Goal: Information Seeking & Learning: Learn about a topic

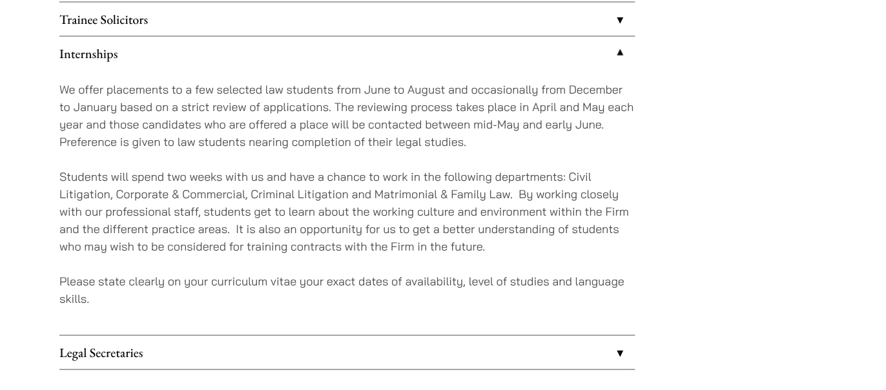
scroll to position [1206, 0]
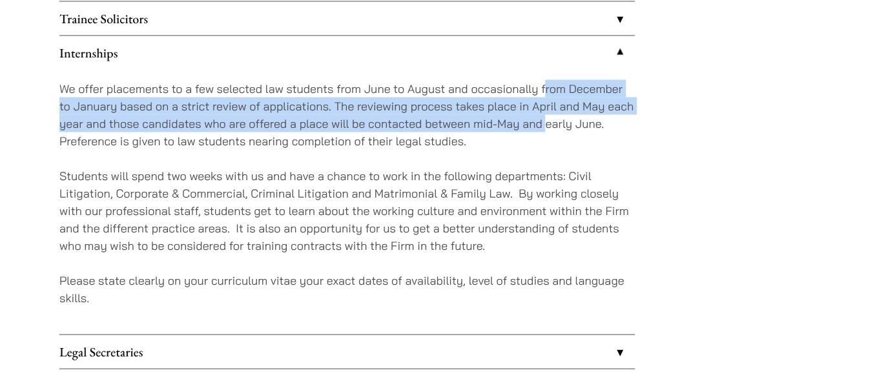
drag, startPoint x: 544, startPoint y: 87, endPoint x: 546, endPoint y: 114, distance: 27.2
click at [546, 114] on p "We offer placements to a few selected law students from June to August and occa…" at bounding box center [346, 114] width 575 height 70
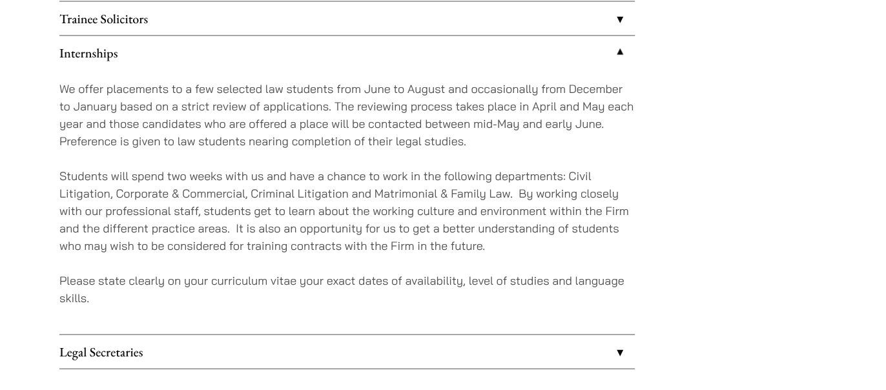
drag, startPoint x: 690, startPoint y: 218, endPoint x: 695, endPoint y: 211, distance: 8.4
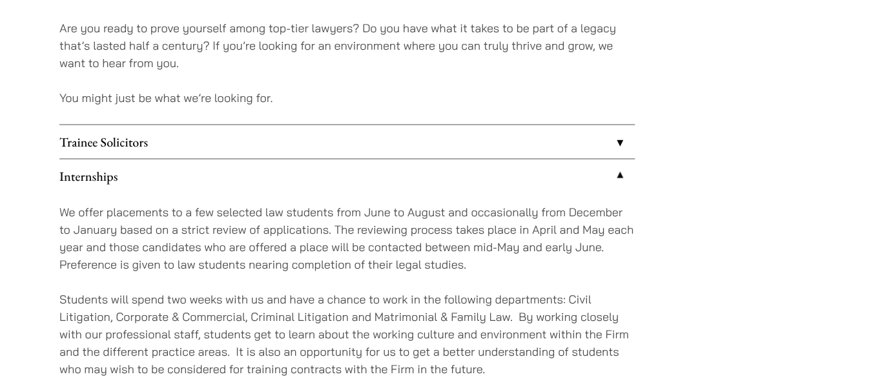
scroll to position [1115, 0]
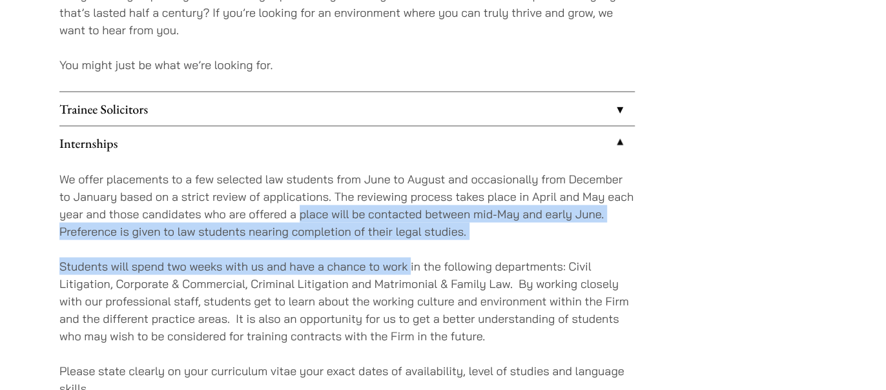
drag, startPoint x: 301, startPoint y: 212, endPoint x: 411, endPoint y: 244, distance: 114.9
click at [411, 244] on div "We offer placements to a few selected law students from June to August and occa…" at bounding box center [346, 292] width 575 height 265
click at [332, 270] on p "Students will spend two weeks with us and have a chance to work in the followin…" at bounding box center [346, 300] width 575 height 87
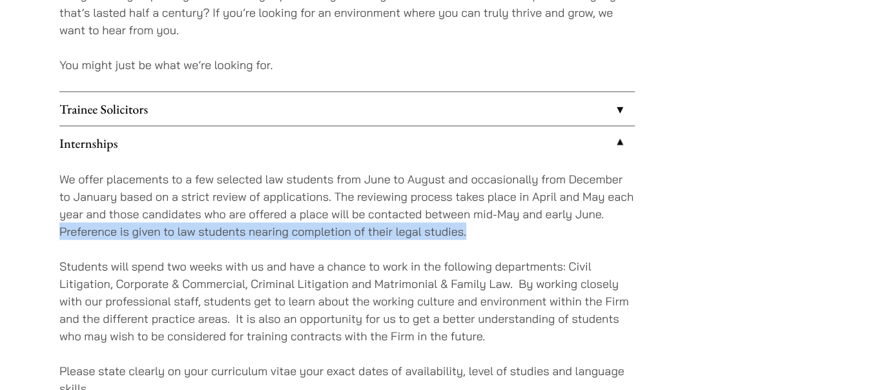
drag, startPoint x: 59, startPoint y: 230, endPoint x: 479, endPoint y: 230, distance: 419.2
click at [479, 230] on p "We offer placements to a few selected law students from June to August and occa…" at bounding box center [346, 205] width 575 height 70
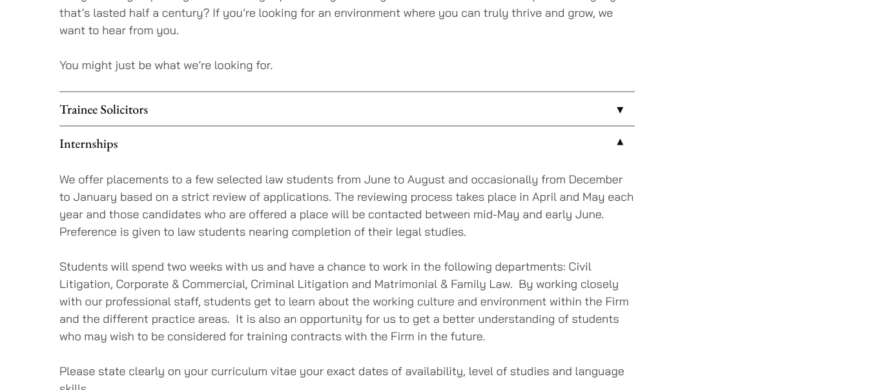
click at [362, 267] on p "Students will spend two weeks with us and have a chance to work in the followin…" at bounding box center [346, 300] width 575 height 87
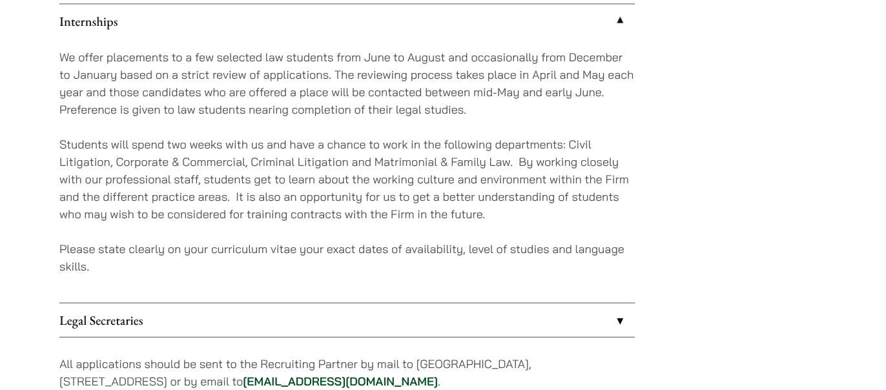
scroll to position [1174, 0]
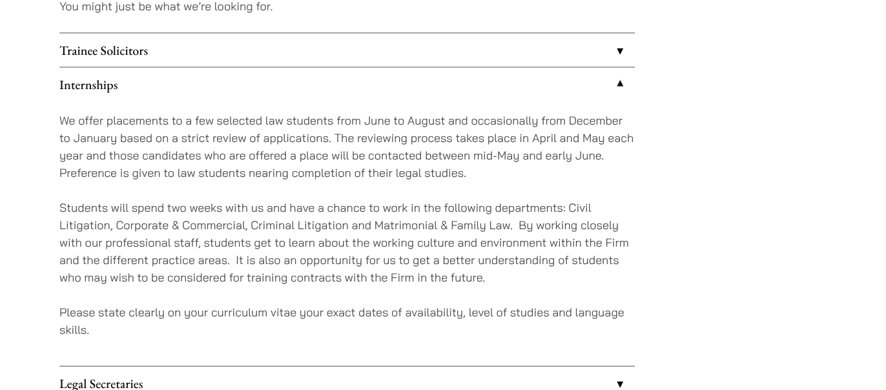
drag, startPoint x: 72, startPoint y: 141, endPoint x: 72, endPoint y: 134, distance: 7.1
click at [72, 139] on p "We offer placements to a few selected law students from June to August and occa…" at bounding box center [346, 146] width 575 height 70
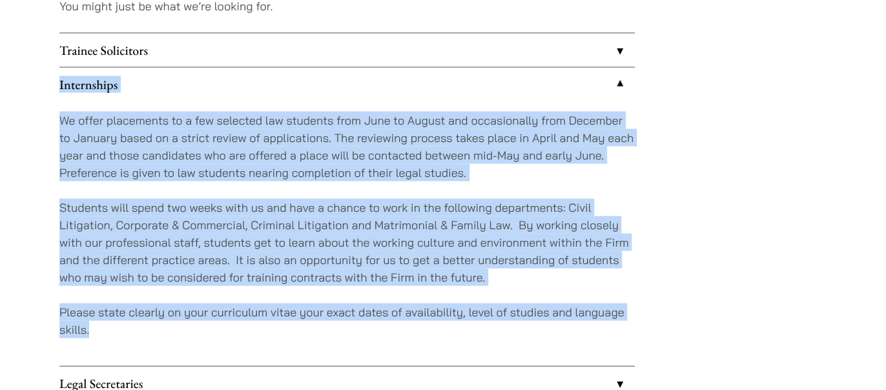
drag, startPoint x: 58, startPoint y: 77, endPoint x: 133, endPoint y: 328, distance: 262.2
copy li "Loremipsumd Si ametc adipiscing el s doe temporin utl etdolore magn Aliq en Adm…"
click at [446, 180] on p "We offer placements to a few selected law students from June to August and occa…" at bounding box center [346, 146] width 575 height 70
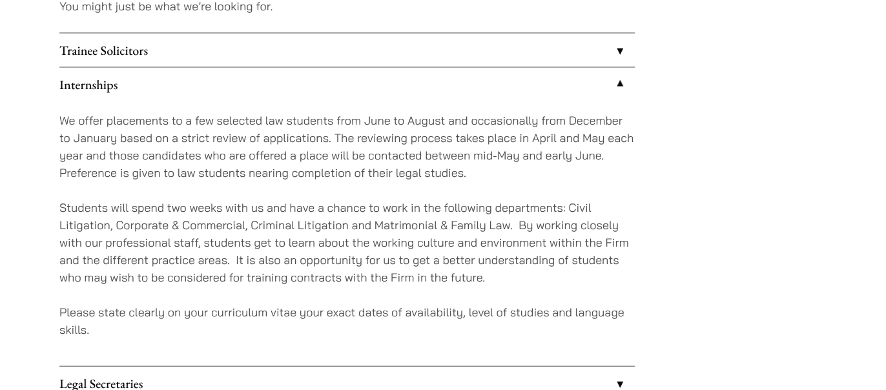
click at [94, 193] on div "We offer placements to a few selected law students from June to August and occa…" at bounding box center [346, 233] width 575 height 265
